Goal: Task Accomplishment & Management: Manage account settings

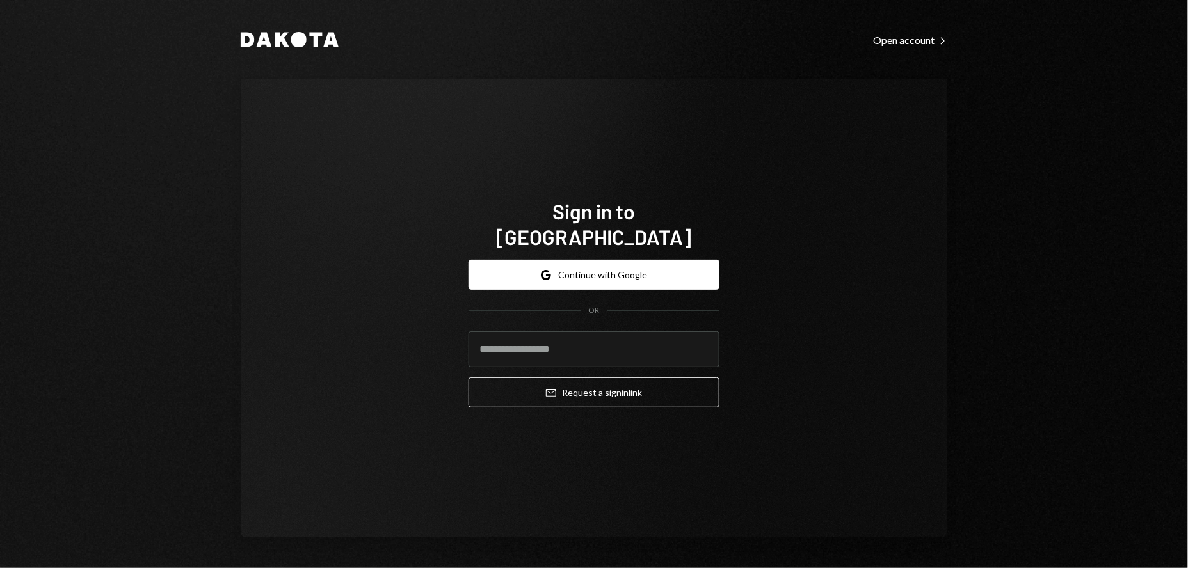
type input "**********"
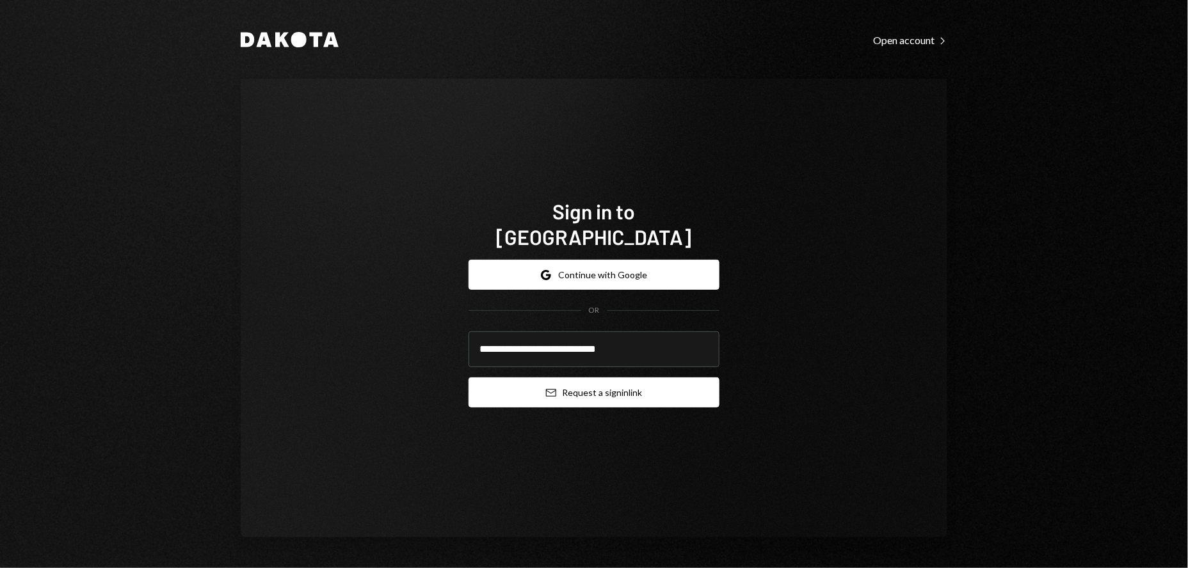
click at [614, 381] on button "Email Request a sign in link" at bounding box center [593, 393] width 251 height 30
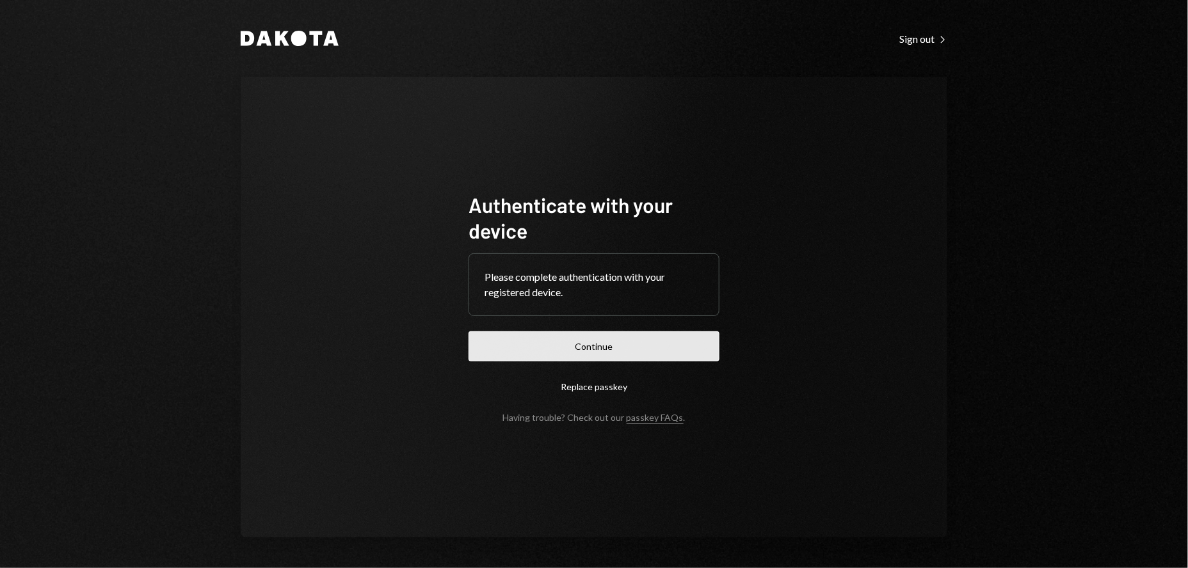
click at [603, 344] on button "Continue" at bounding box center [593, 346] width 251 height 30
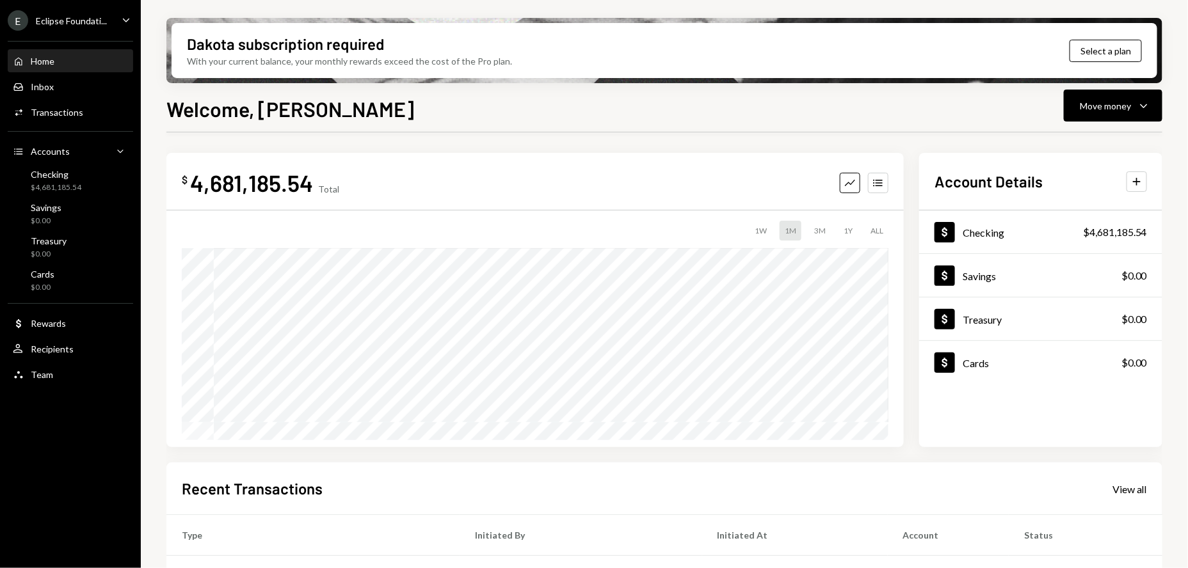
scroll to position [202, 0]
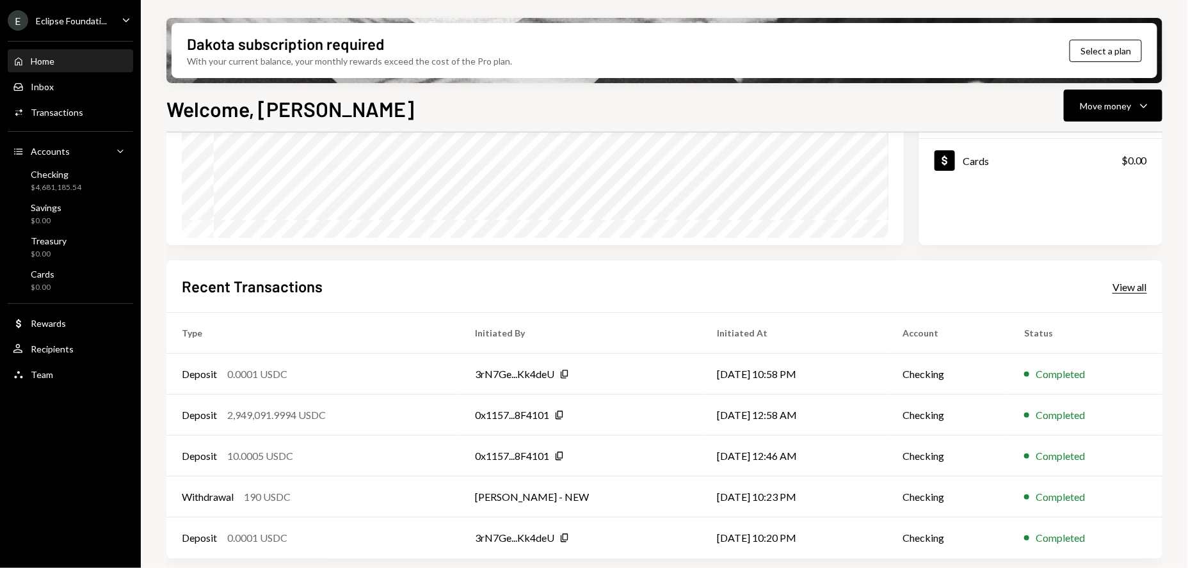
click at [1136, 286] on div "View all" at bounding box center [1129, 287] width 35 height 13
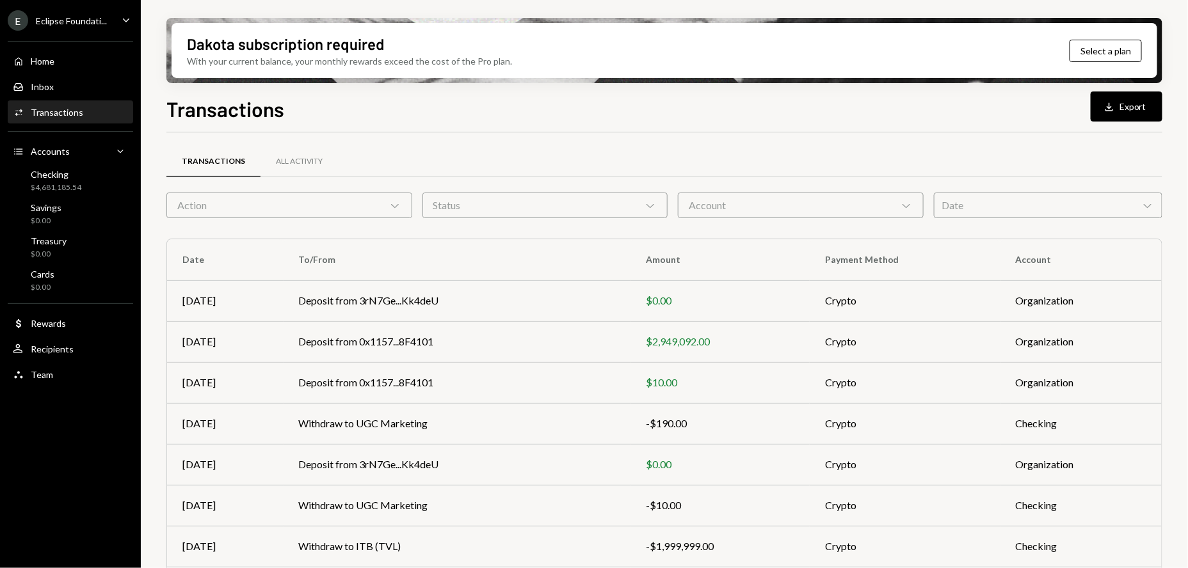
click at [960, 202] on div "Date Chevron Down" at bounding box center [1048, 206] width 228 height 26
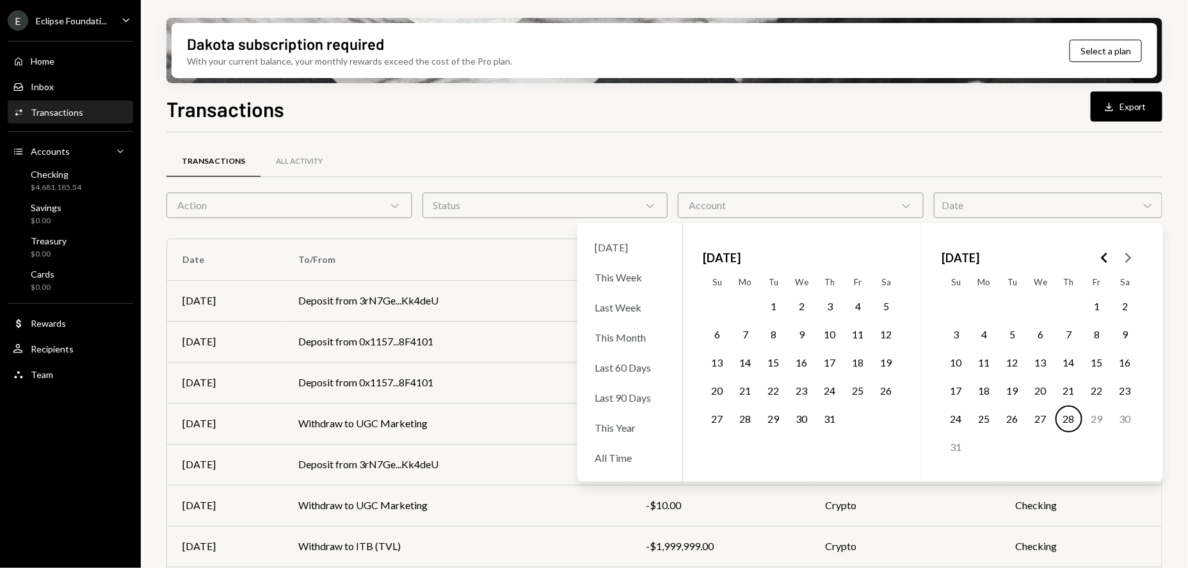
click at [783, 309] on button "1" at bounding box center [773, 306] width 27 height 27
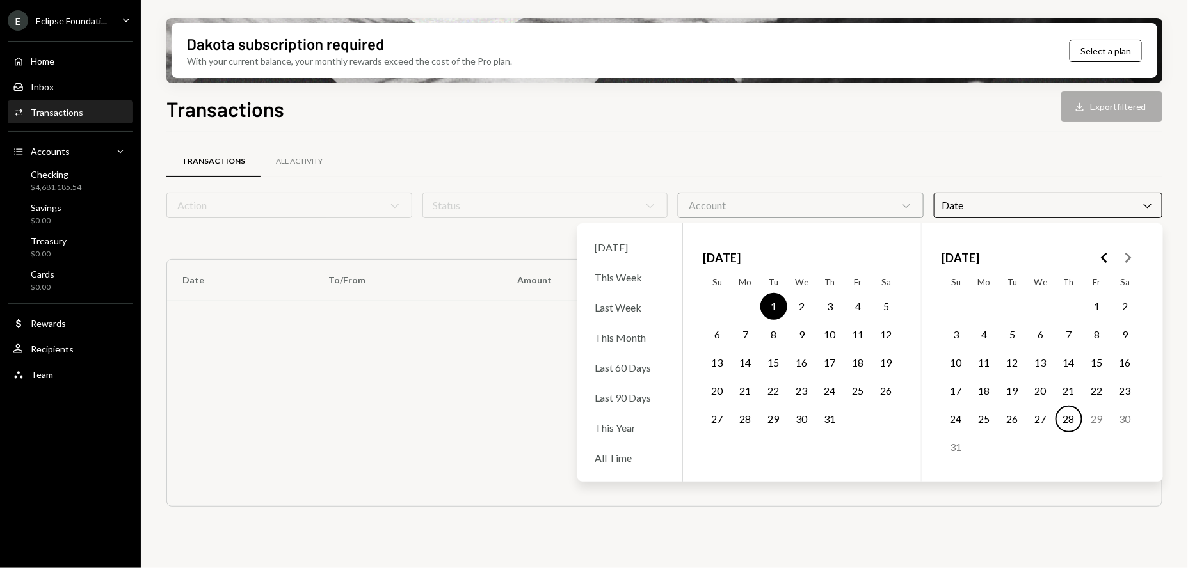
click at [834, 419] on button "31" at bounding box center [830, 419] width 27 height 27
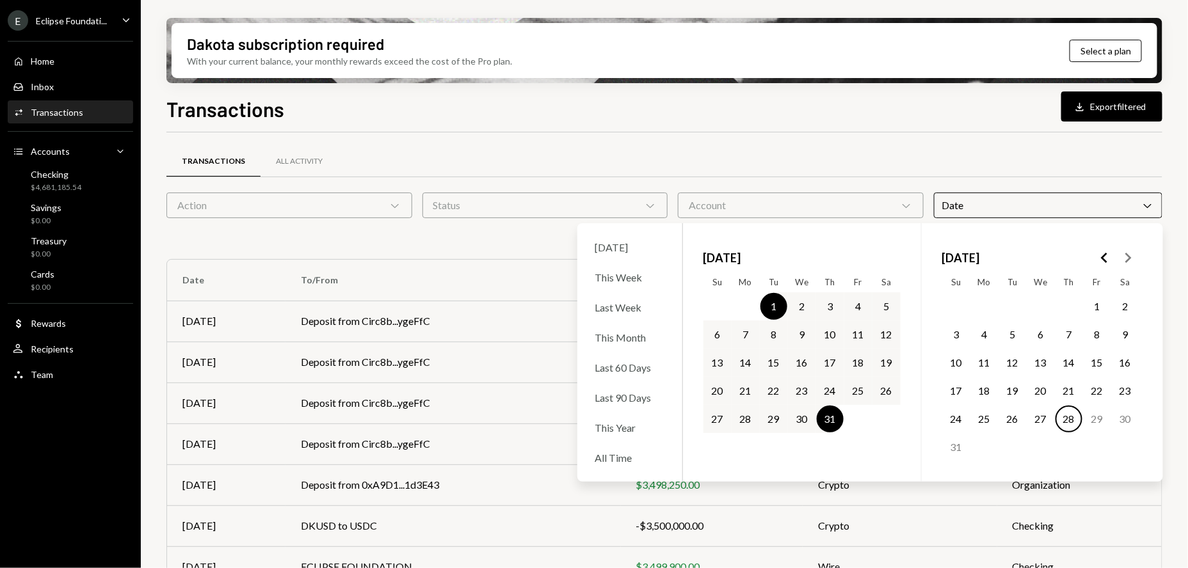
click at [914, 164] on div "Transactions All Activity" at bounding box center [664, 161] width 996 height 33
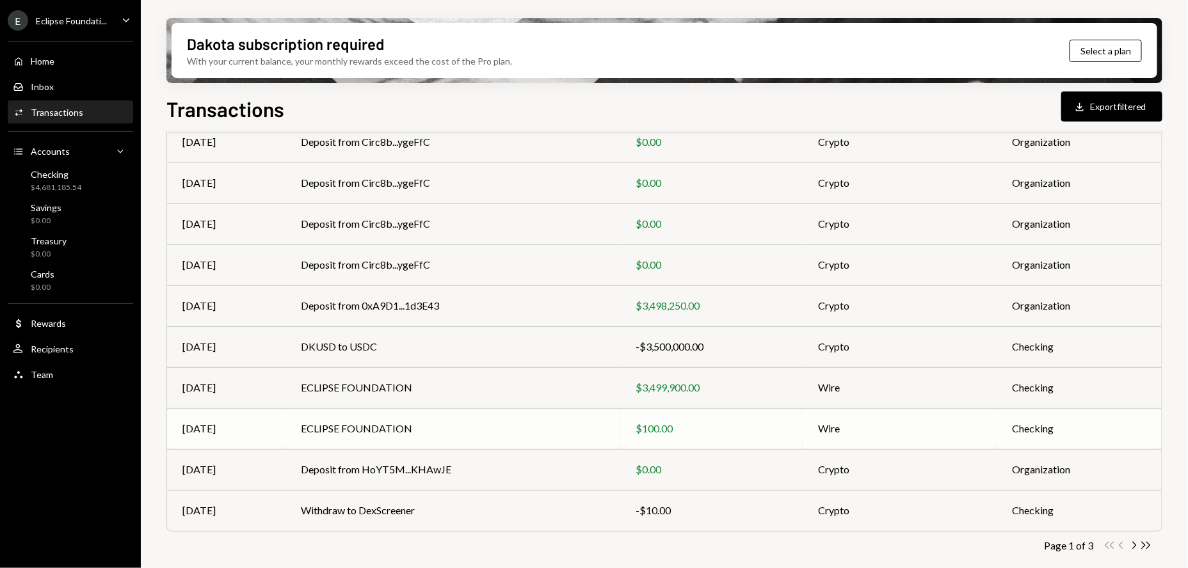
scroll to position [180, 0]
click at [1132, 543] on icon "Chevron Right" at bounding box center [1134, 545] width 12 height 12
